Goal: Task Accomplishment & Management: Use online tool/utility

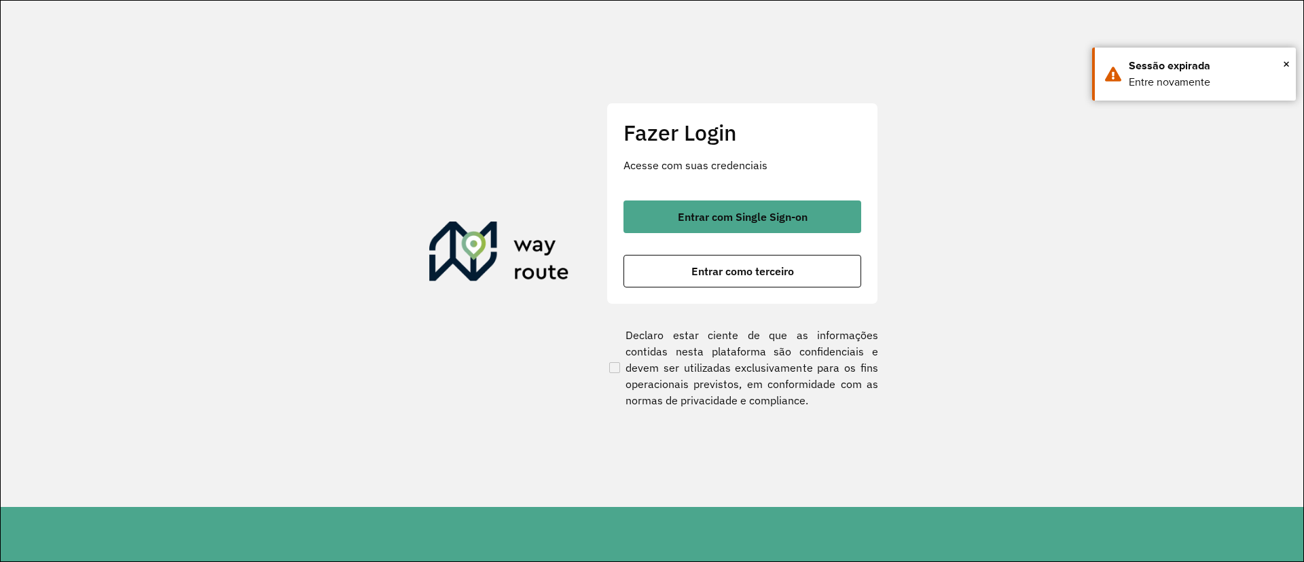
click at [60, 162] on section "Fazer Login Acesse com suas credenciais Entrar com Single Sign-on Entrar como t…" at bounding box center [652, 254] width 1302 height 506
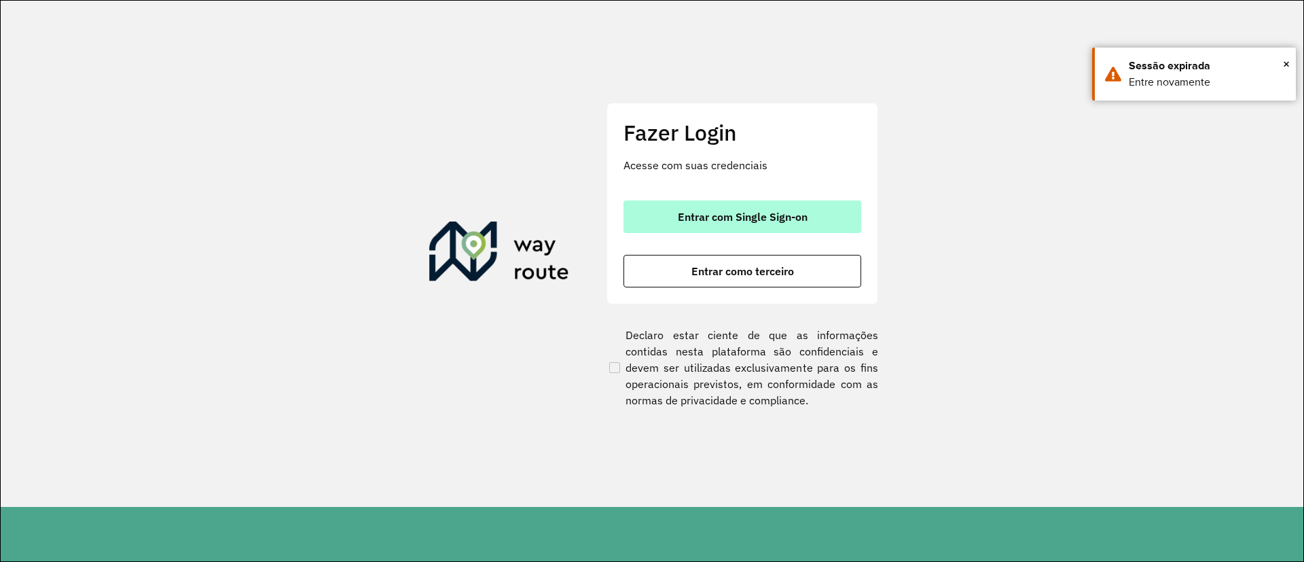
click at [661, 210] on button "Entrar com Single Sign-on" at bounding box center [742, 216] width 238 height 33
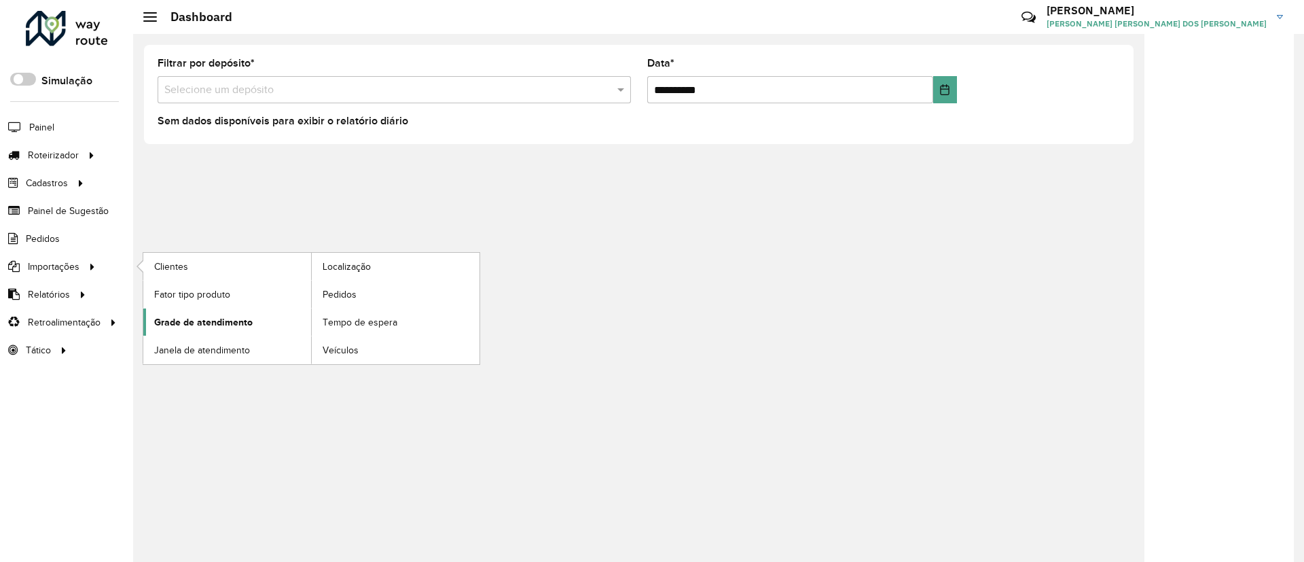
click at [188, 318] on span "Grade de atendimento" at bounding box center [203, 322] width 98 height 14
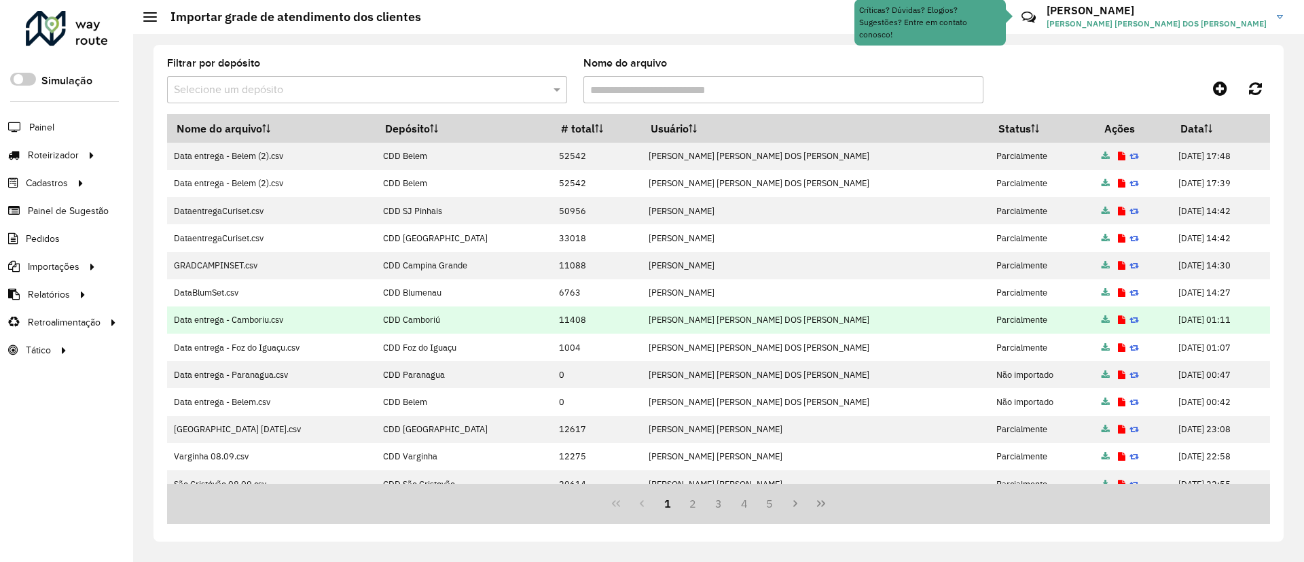
drag, startPoint x: 522, startPoint y: 318, endPoint x: 576, endPoint y: 320, distance: 53.7
click at [576, 320] on tr "Data entrega - Camboriu.csv CDD Camboriú [GEOGRAPHIC_DATA][PERSON_NAME][PERSON_…" at bounding box center [718, 319] width 1103 height 27
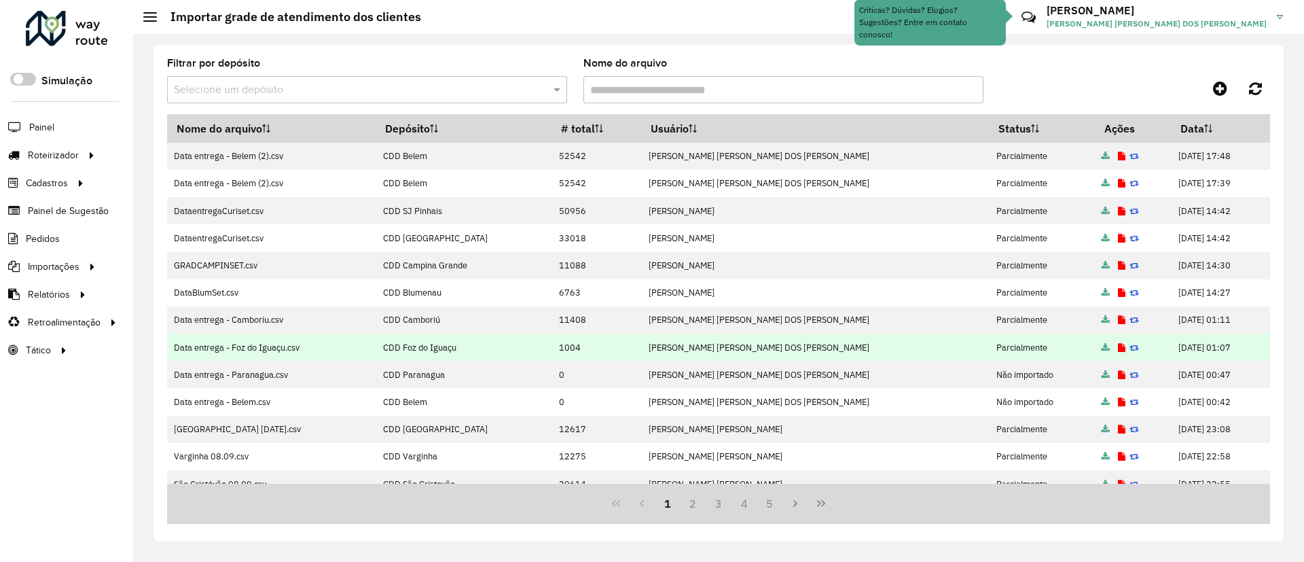
drag, startPoint x: 547, startPoint y: 348, endPoint x: 577, endPoint y: 349, distance: 30.6
click at [577, 349] on td "1004" at bounding box center [596, 346] width 90 height 27
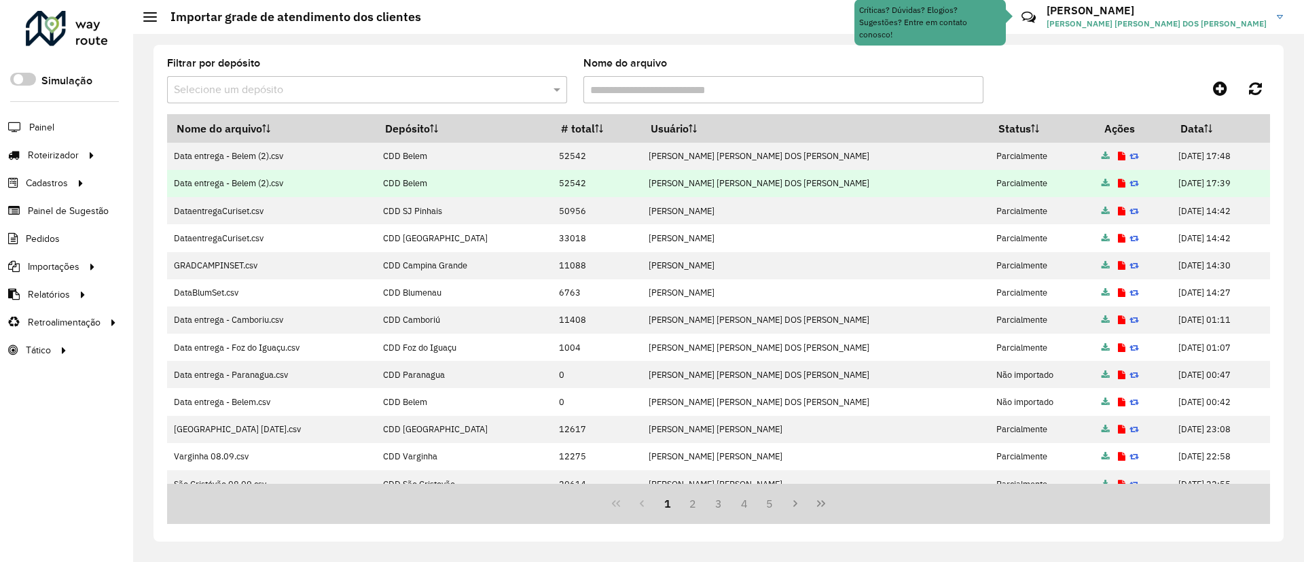
drag, startPoint x: 538, startPoint y: 183, endPoint x: 591, endPoint y: 179, distance: 52.4
click at [591, 179] on tr "Data entrega - Belem (2).csv CDD Belem 52542 [PERSON_NAME] [PERSON_NAME] DOS [P…" at bounding box center [718, 183] width 1103 height 27
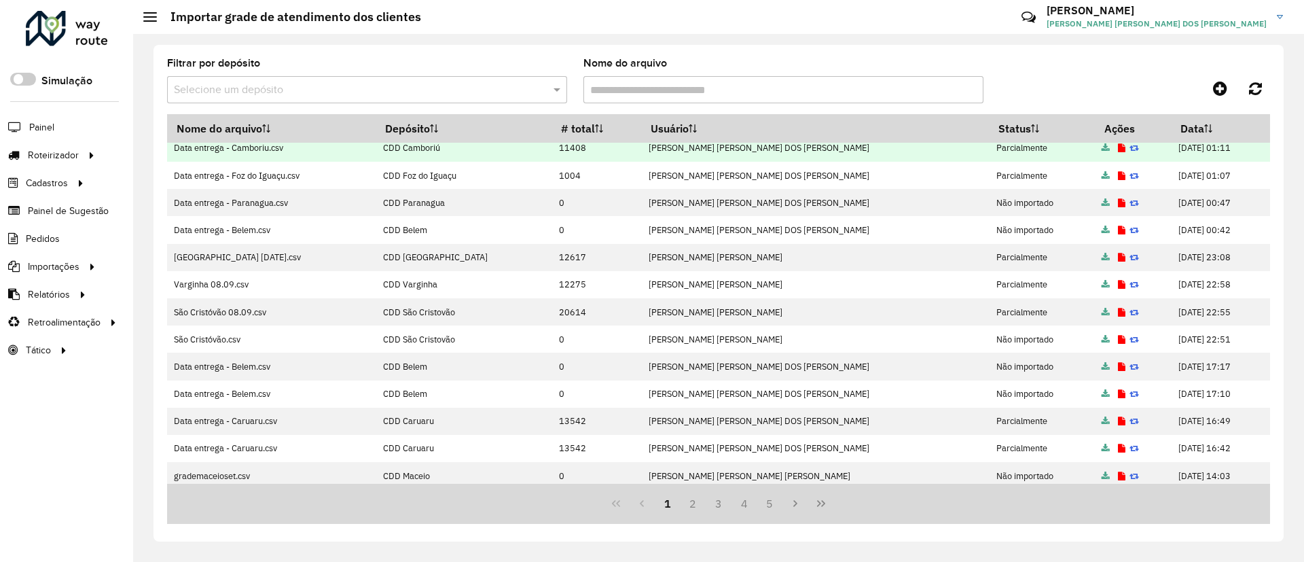
scroll to position [204, 0]
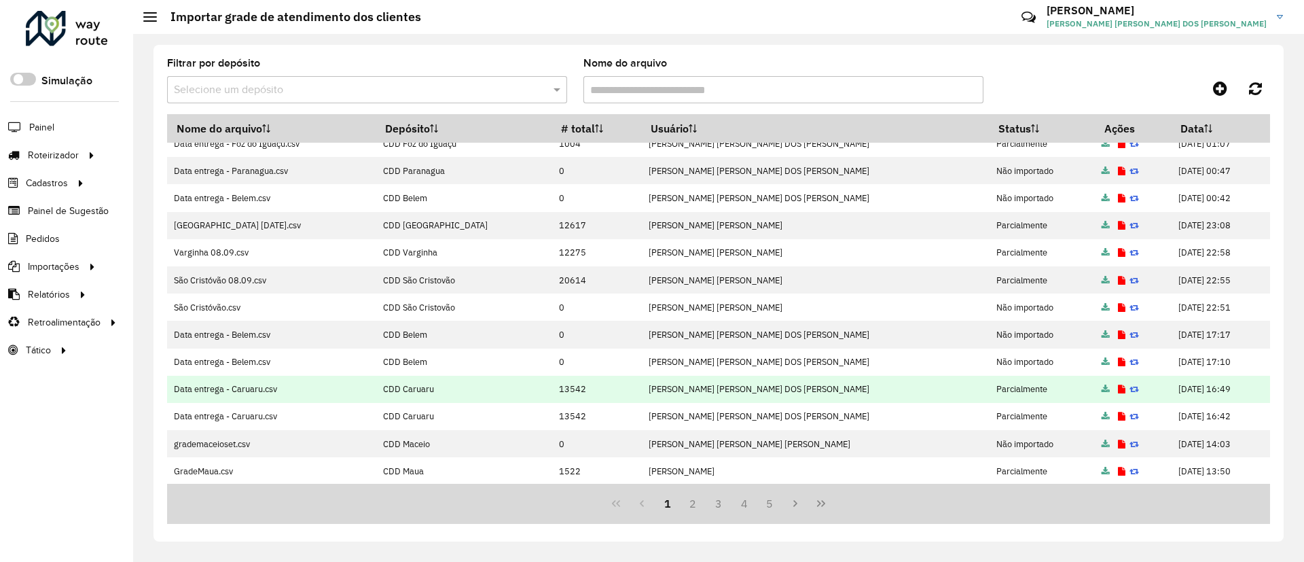
drag, startPoint x: 539, startPoint y: 389, endPoint x: 570, endPoint y: 388, distance: 30.6
click at [570, 388] on tr "Data entrega - Caruaru.csv CDD Caruaru 13542 [PERSON_NAME] [PERSON_NAME] DOS [P…" at bounding box center [718, 388] width 1103 height 27
